Goal: Task Accomplishment & Management: Complete application form

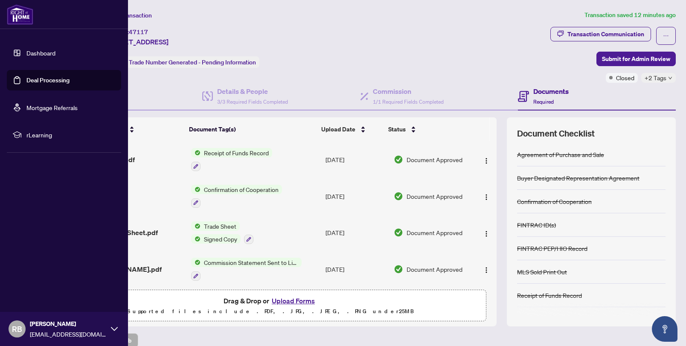
click at [32, 53] on link "Dashboard" at bounding box center [40, 53] width 29 height 8
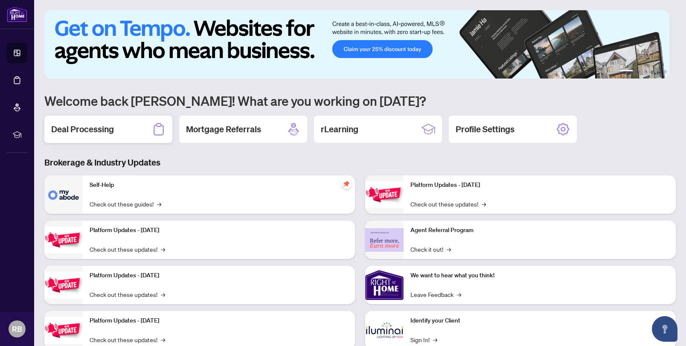
click at [116, 138] on div "Deal Processing" at bounding box center [108, 129] width 128 height 27
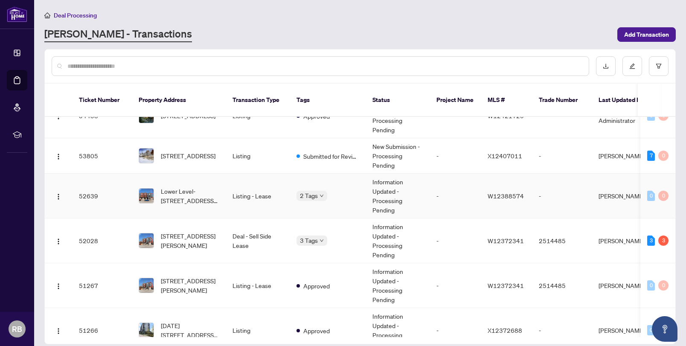
scroll to position [61, 0]
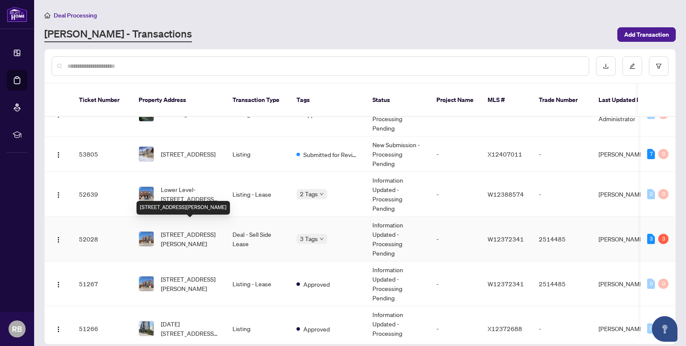
click at [179, 229] on span "[STREET_ADDRESS][PERSON_NAME]" at bounding box center [190, 238] width 58 height 19
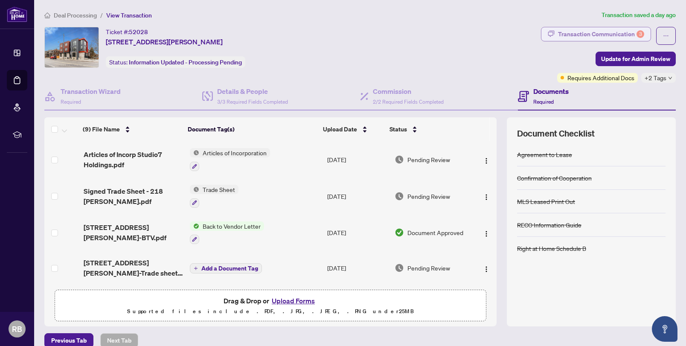
click at [613, 31] on div "Transaction Communication 3" at bounding box center [601, 34] width 86 height 14
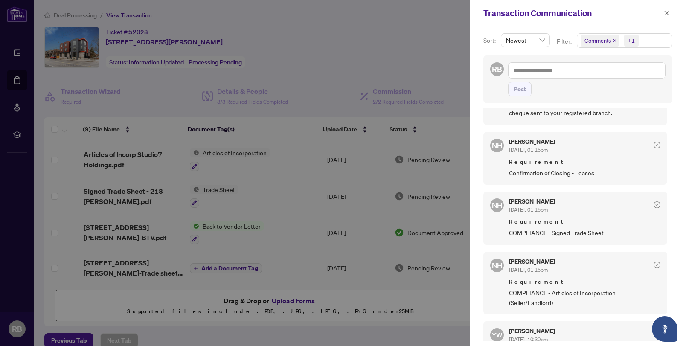
scroll to position [441, 0]
click at [527, 175] on span "Confirmation of Closing - Leases" at bounding box center [584, 171] width 151 height 10
click at [420, 50] on div at bounding box center [343, 173] width 686 height 346
click at [376, 47] on div at bounding box center [343, 173] width 686 height 346
click at [668, 12] on icon "close" at bounding box center [666, 13] width 6 height 6
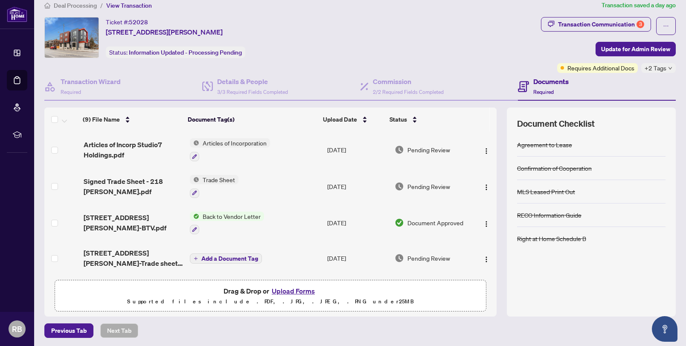
scroll to position [3, 0]
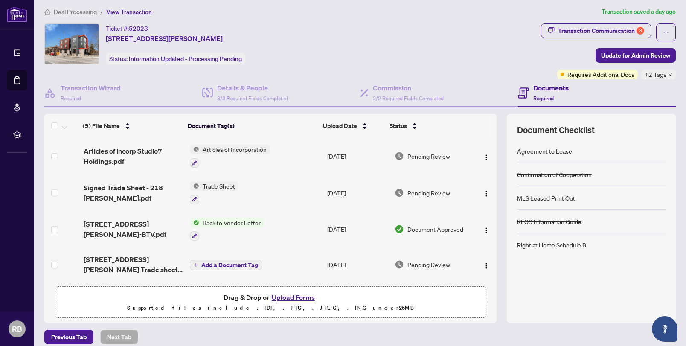
click at [295, 297] on button "Upload Forms" at bounding box center [293, 297] width 48 height 11
click at [628, 55] on span "Update for Admin Review" at bounding box center [635, 56] width 69 height 14
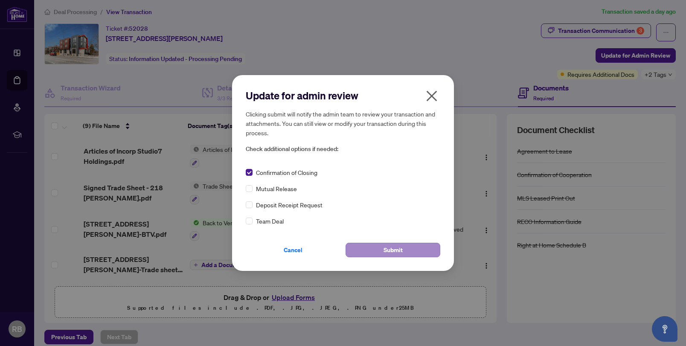
click at [391, 251] on span "Submit" at bounding box center [392, 250] width 19 height 14
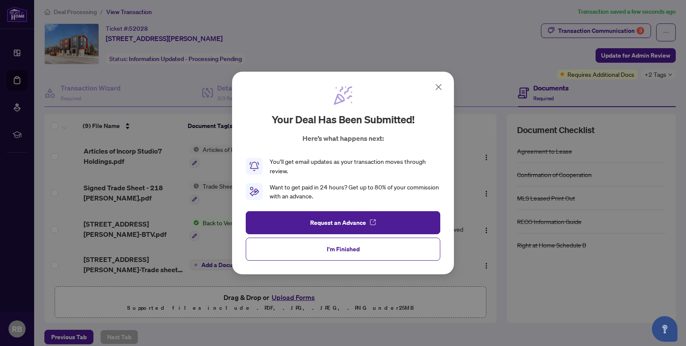
click at [373, 253] on button "I'm Finished" at bounding box center [343, 248] width 194 height 23
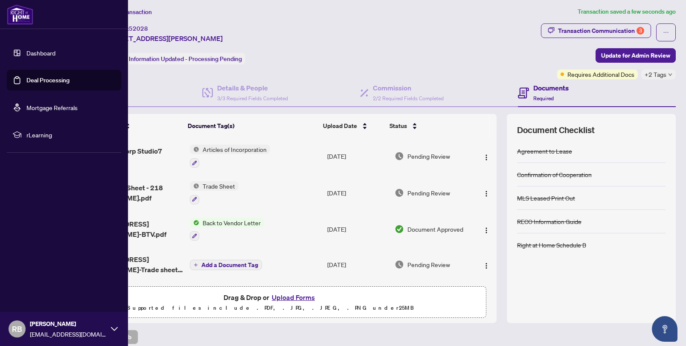
click at [46, 55] on link "Dashboard" at bounding box center [40, 53] width 29 height 8
